Goal: Communication & Community: Answer question/provide support

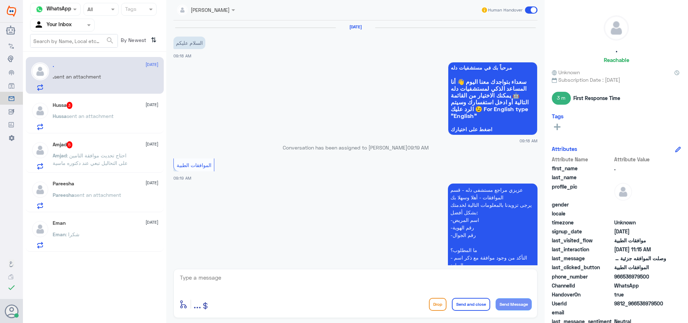
scroll to position [267, 0]
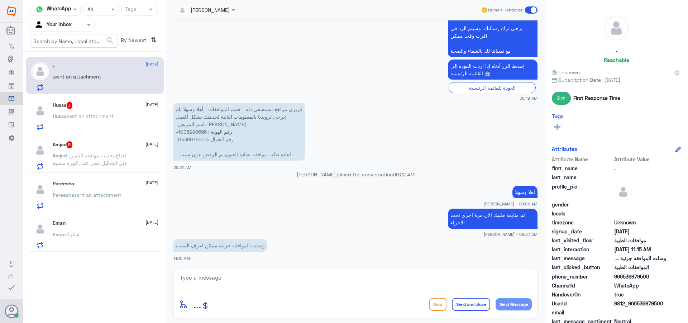
click at [114, 113] on span "sent an attachment" at bounding box center [90, 116] width 47 height 6
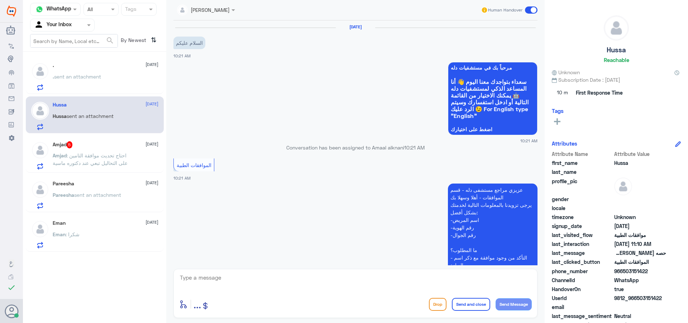
scroll to position [677, 0]
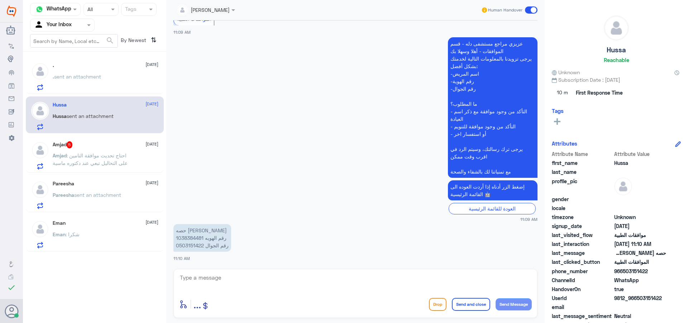
click at [129, 153] on p "Amjad : احتاج تحديث موافقة التامين على التحاليل تبعي عند دكتوره ماسية" at bounding box center [93, 161] width 81 height 18
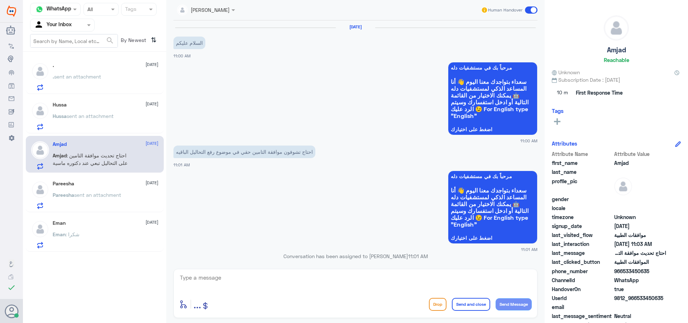
scroll to position [362, 0]
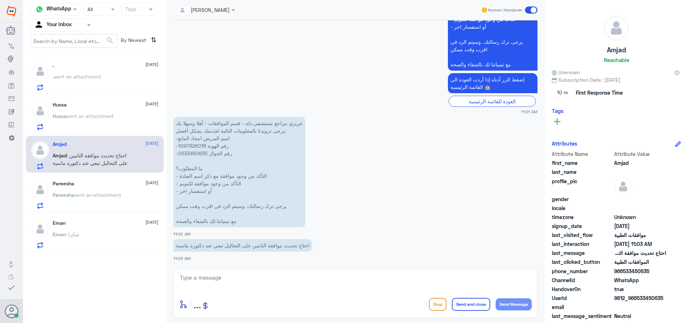
click at [114, 236] on div "Eman : شكرا" at bounding box center [106, 240] width 106 height 16
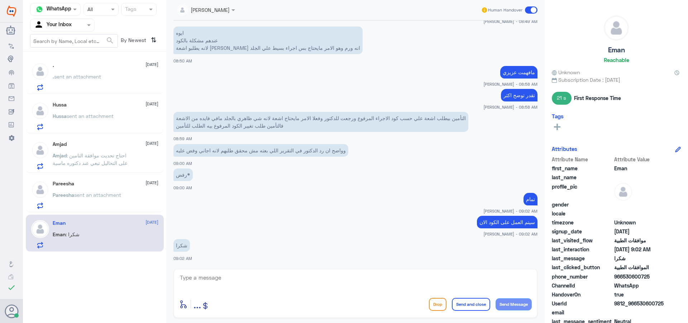
click at [534, 10] on span at bounding box center [531, 9] width 13 height 7
click at [0, 0] on input "checkbox" at bounding box center [0, 0] width 0 height 0
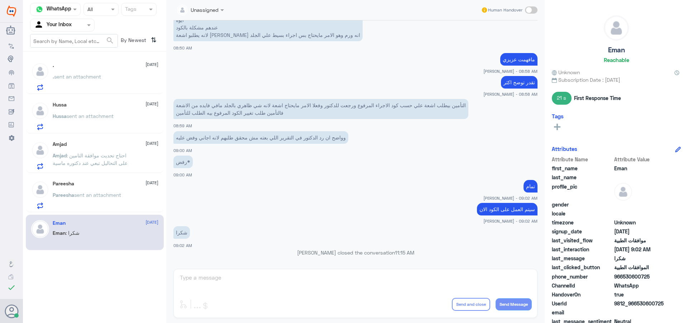
click at [66, 192] on span "Pareesha" at bounding box center [63, 195] width 21 height 6
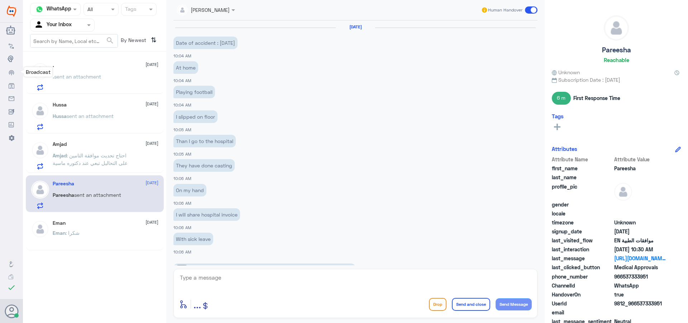
scroll to position [391, 0]
